Goal: Find specific page/section: Locate a particular part of the current website

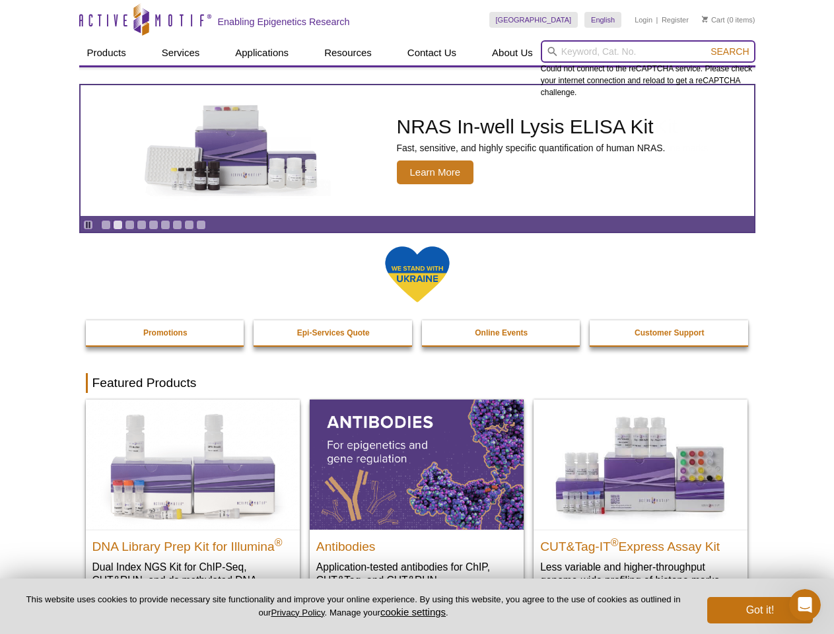
click at [648, 51] on input "search" at bounding box center [648, 51] width 215 height 22
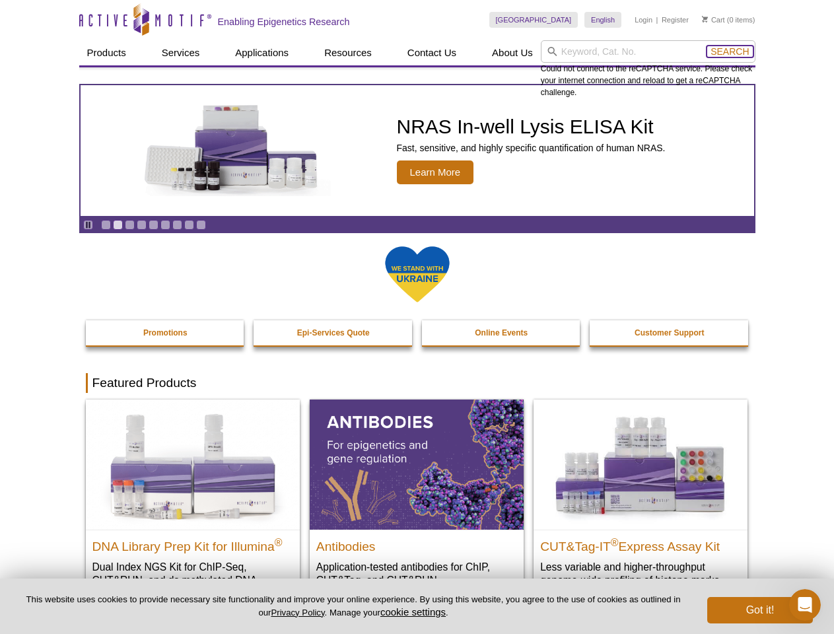
click at [729, 51] on span "Search" at bounding box center [729, 51] width 38 height 11
click at [88, 224] on icon "Pause" at bounding box center [88, 224] width 9 height 9
click at [106, 224] on link "Go to slide 1" at bounding box center [106, 225] width 10 height 10
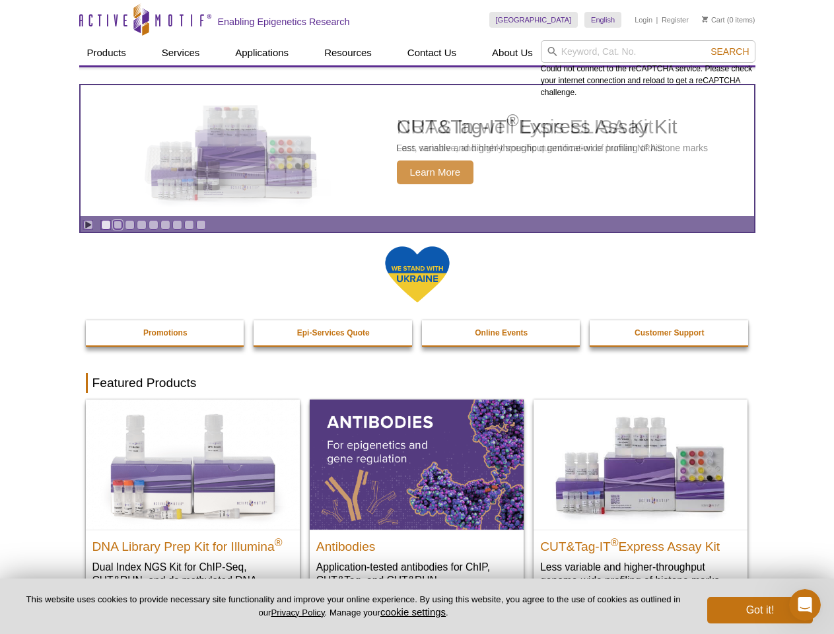
click at [117, 224] on link "Go to slide 2" at bounding box center [118, 225] width 10 height 10
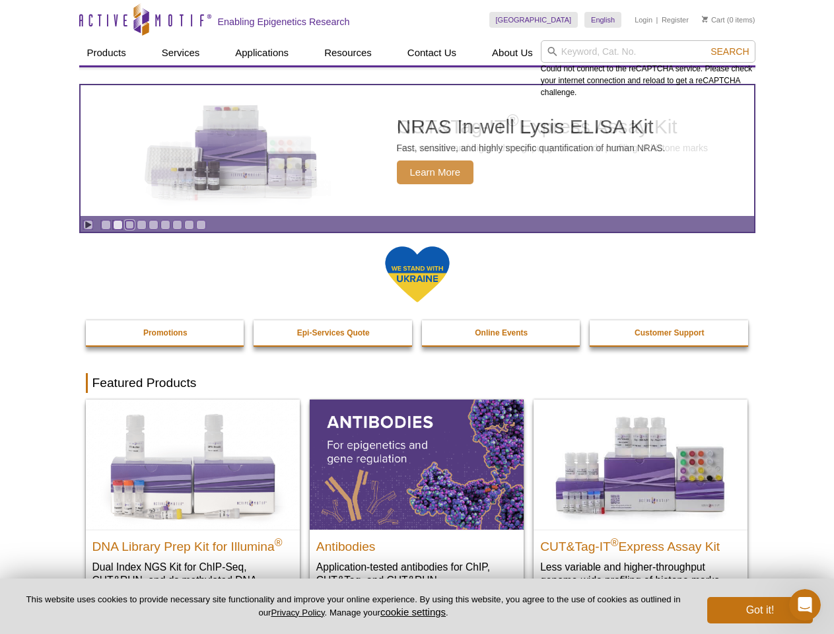
click at [129, 224] on link "Go to slide 3" at bounding box center [130, 225] width 10 height 10
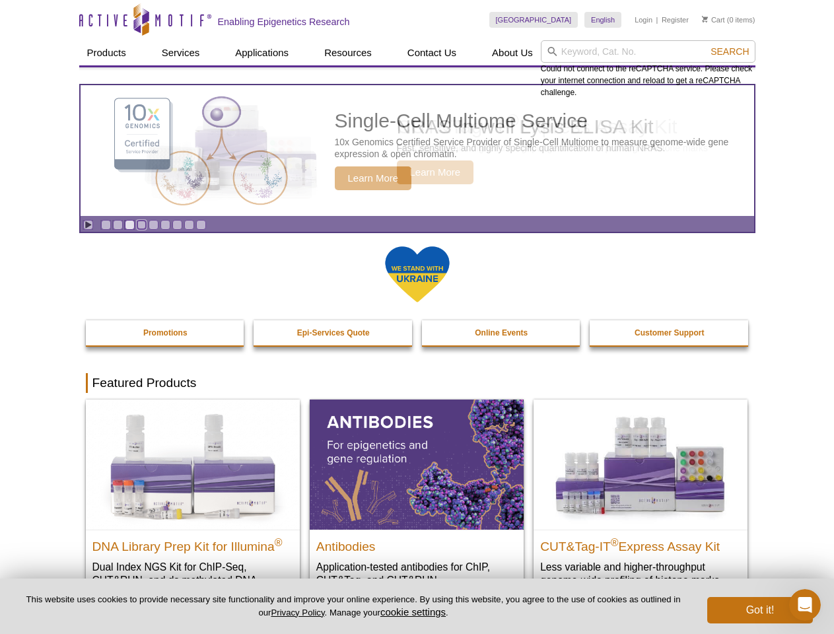
click at [141, 224] on link "Go to slide 4" at bounding box center [142, 225] width 10 height 10
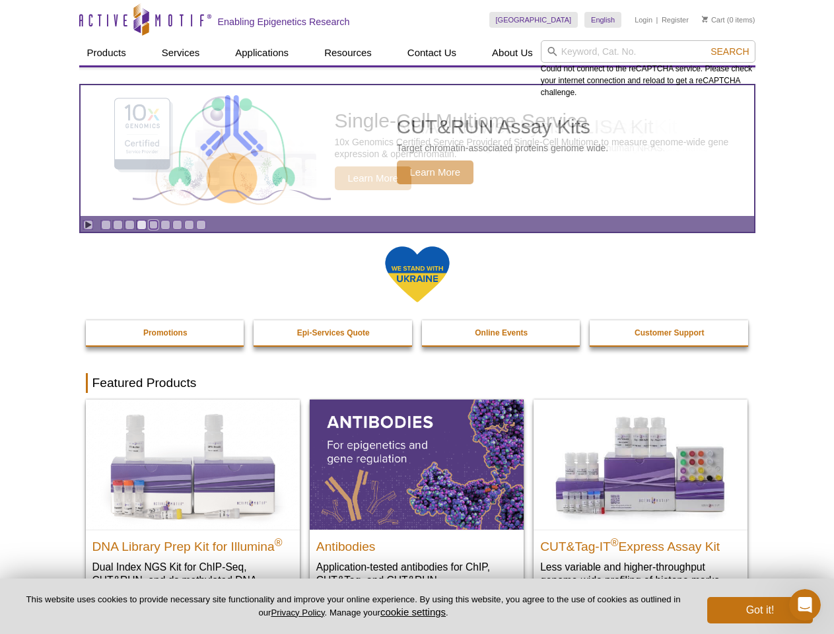
click at [153, 224] on link "Go to slide 5" at bounding box center [154, 225] width 10 height 10
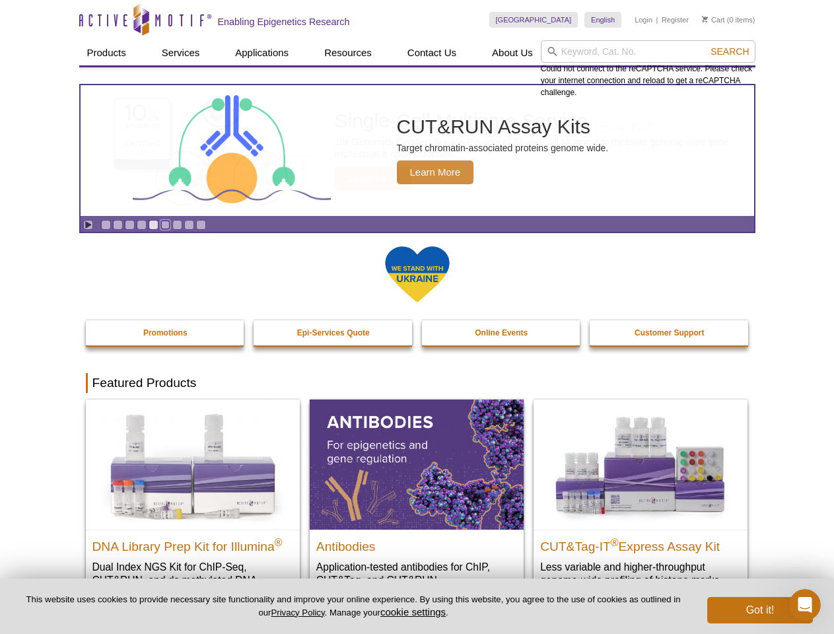
click at [165, 224] on link "Go to slide 6" at bounding box center [165, 225] width 10 height 10
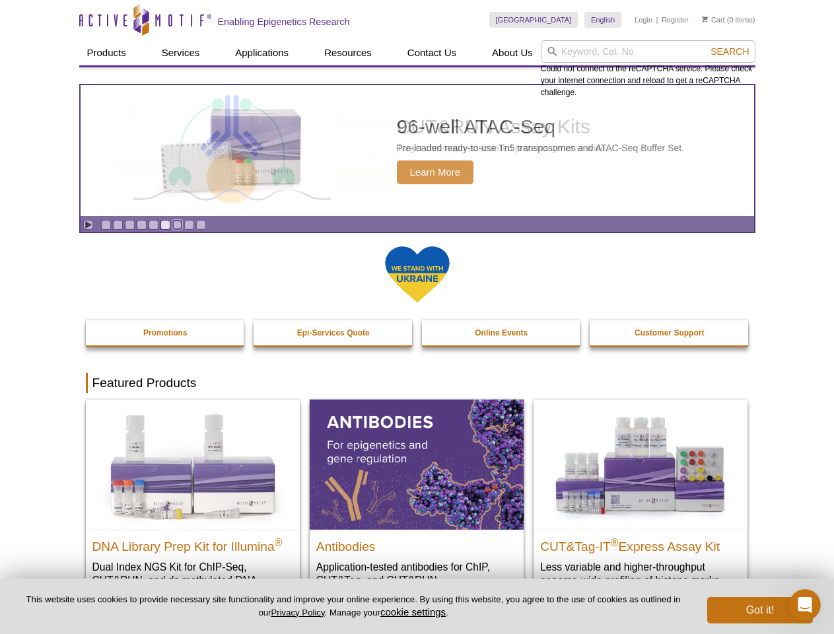
click at [177, 224] on link "Go to slide 7" at bounding box center [177, 225] width 10 height 10
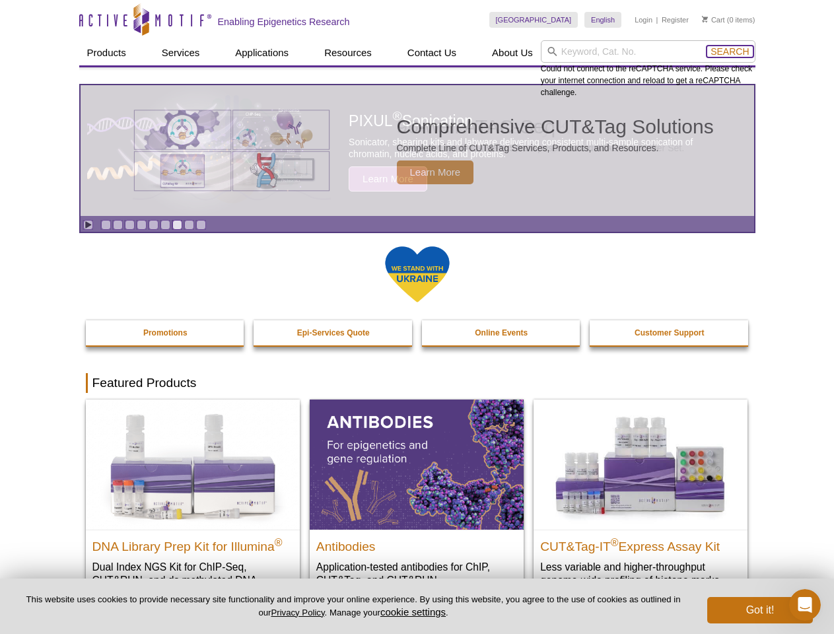
click at [729, 51] on span "Search" at bounding box center [729, 51] width 38 height 11
